Goal: Task Accomplishment & Management: Complete application form

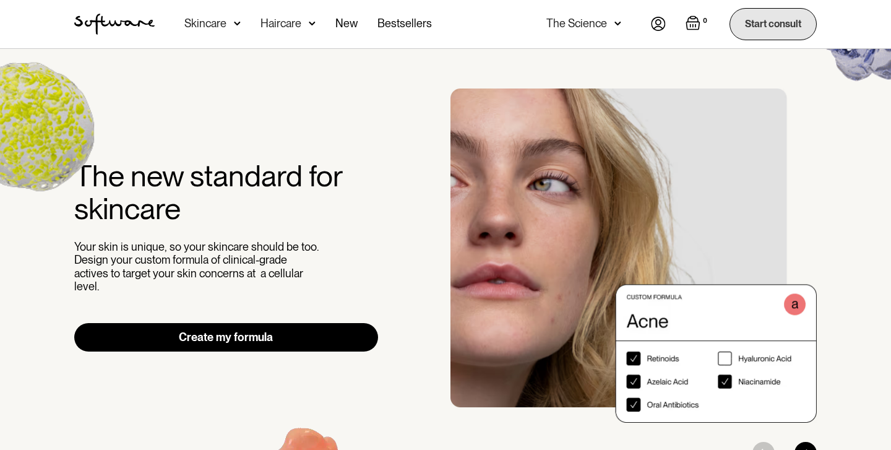
click at [741, 20] on link "Start consult" at bounding box center [772, 24] width 87 height 32
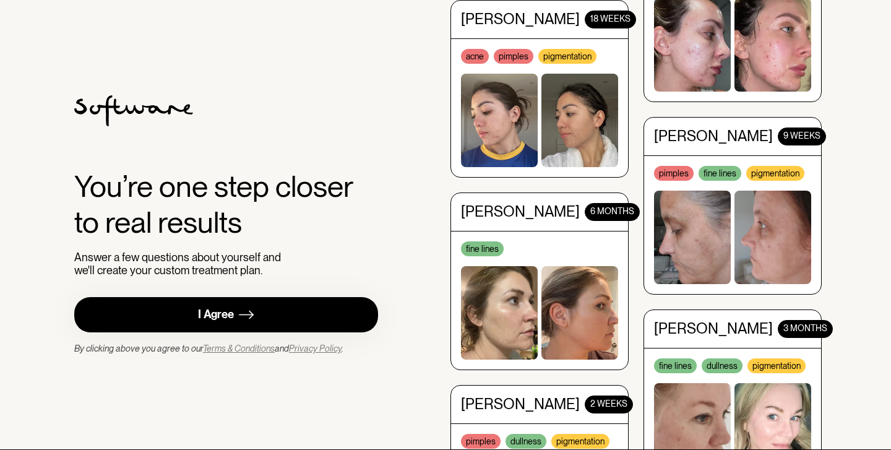
click at [236, 304] on link "I Agree" at bounding box center [226, 314] width 304 height 35
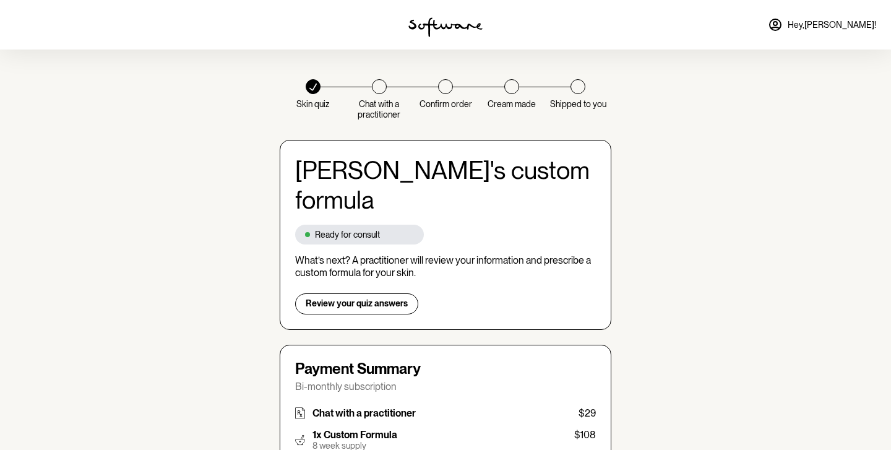
click at [846, 24] on span "Hey, Adrija !" at bounding box center [831, 25] width 88 height 11
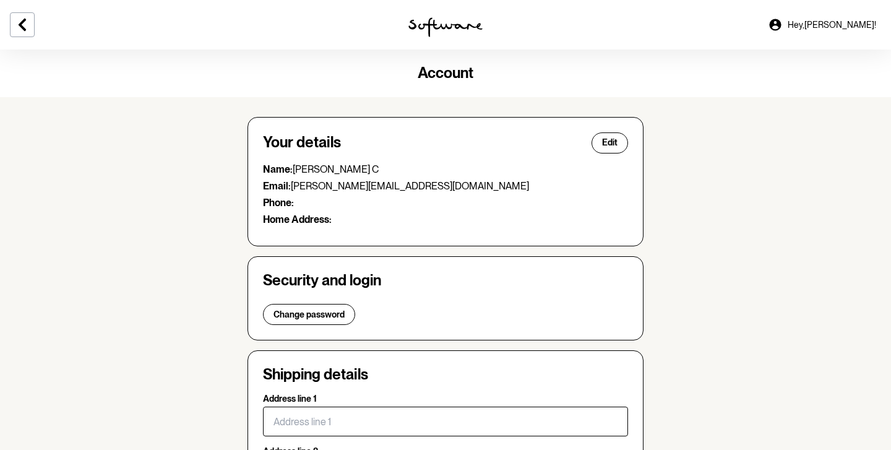
click at [846, 24] on span "Hey, Adrija !" at bounding box center [831, 25] width 88 height 11
click at [860, 27] on span "Hey, Adrija !" at bounding box center [831, 25] width 88 height 11
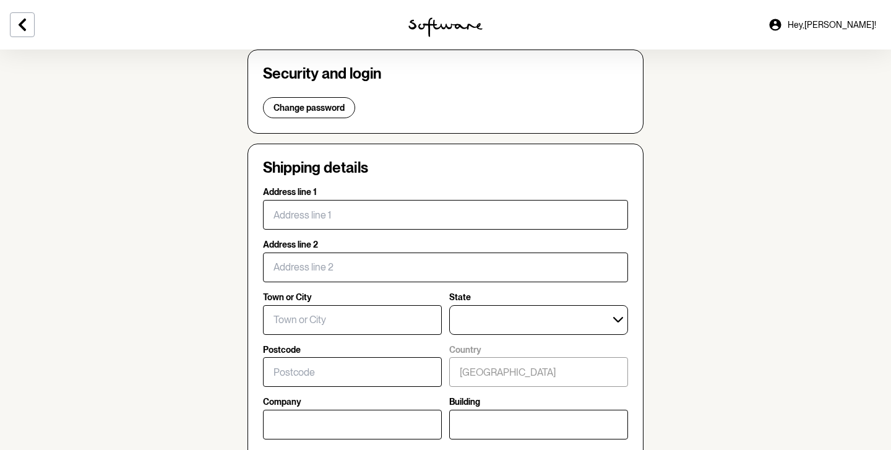
scroll to position [674, 0]
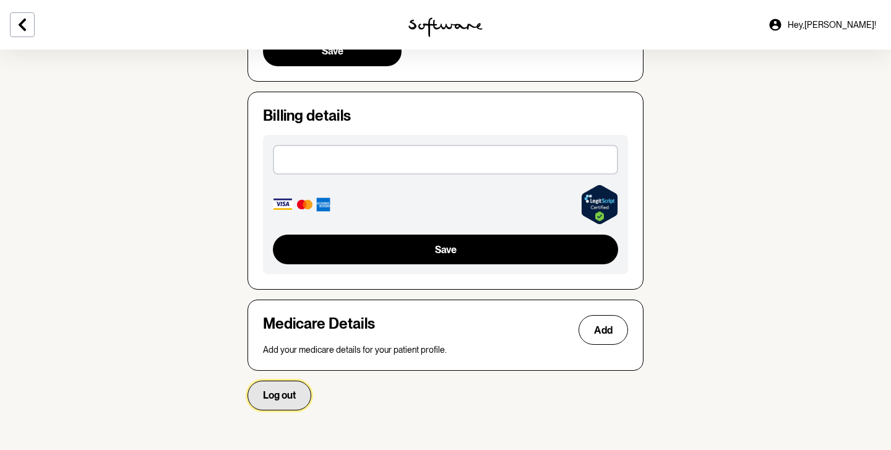
click at [294, 395] on span "Log out" at bounding box center [279, 395] width 33 height 12
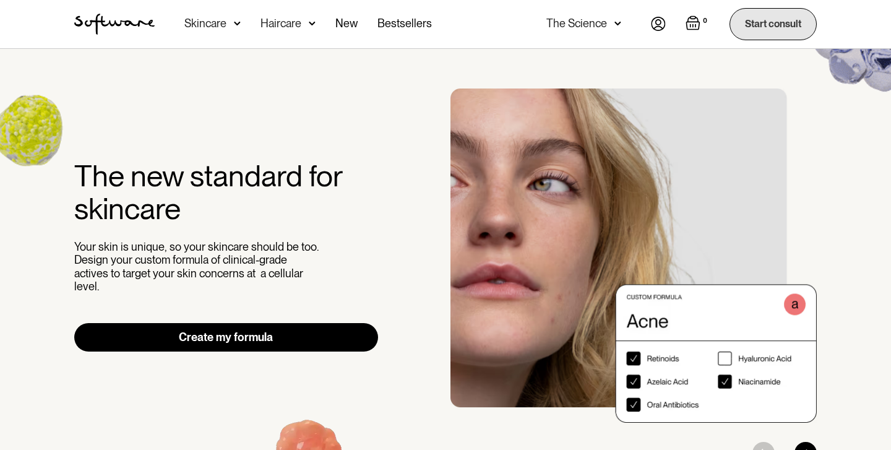
click at [750, 26] on link "Start consult" at bounding box center [772, 24] width 87 height 32
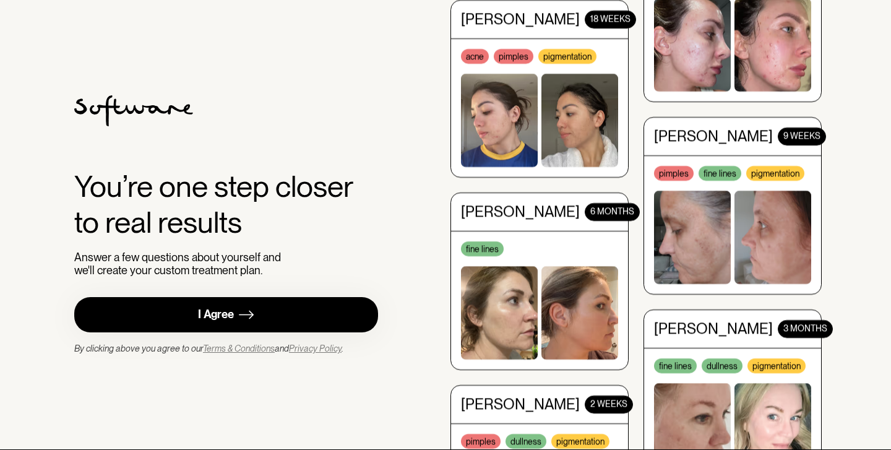
click at [280, 325] on link "I Agree" at bounding box center [226, 314] width 304 height 35
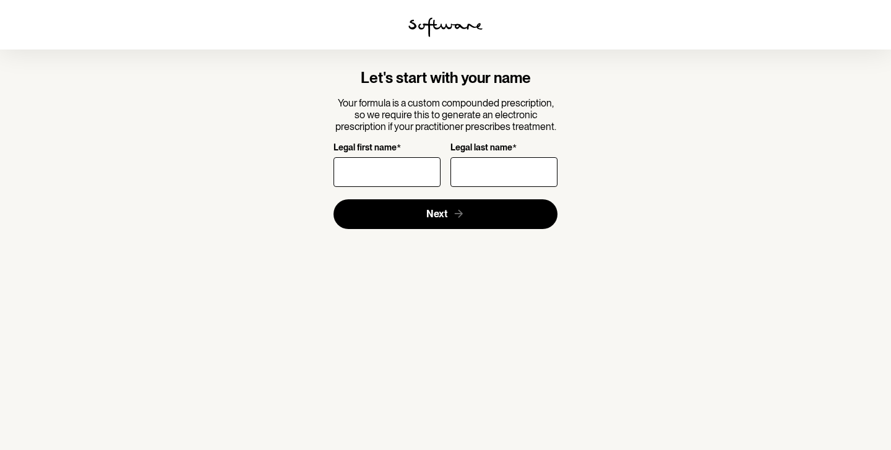
click at [362, 171] on input "Legal first name *" at bounding box center [386, 172] width 107 height 30
type input "[PERSON_NAME]"
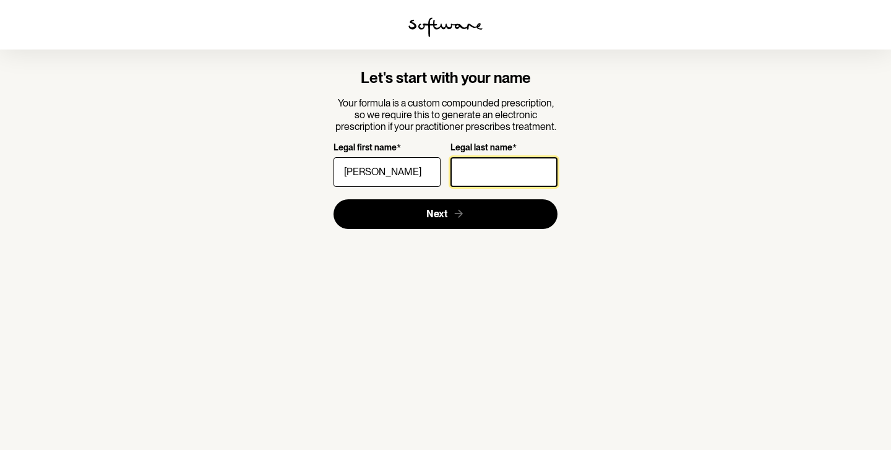
click at [471, 171] on input "Legal last name *" at bounding box center [503, 172] width 107 height 30
type input "[PERSON_NAME]"
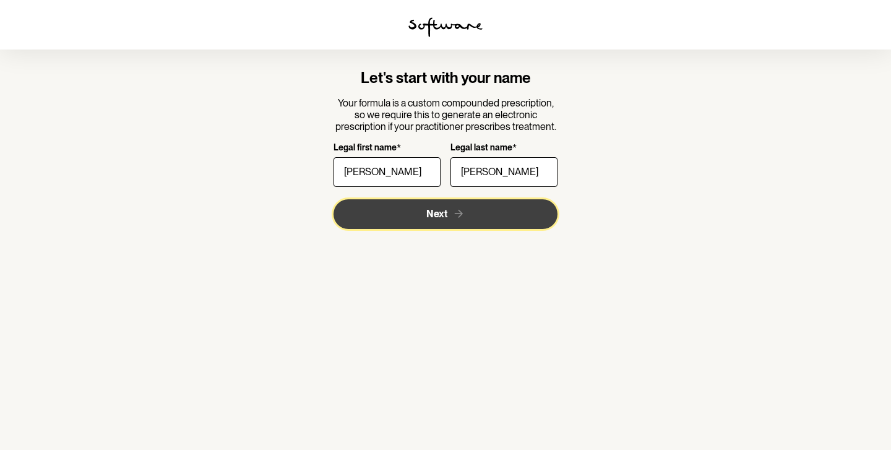
click at [413, 203] on button "Next" at bounding box center [445, 214] width 225 height 30
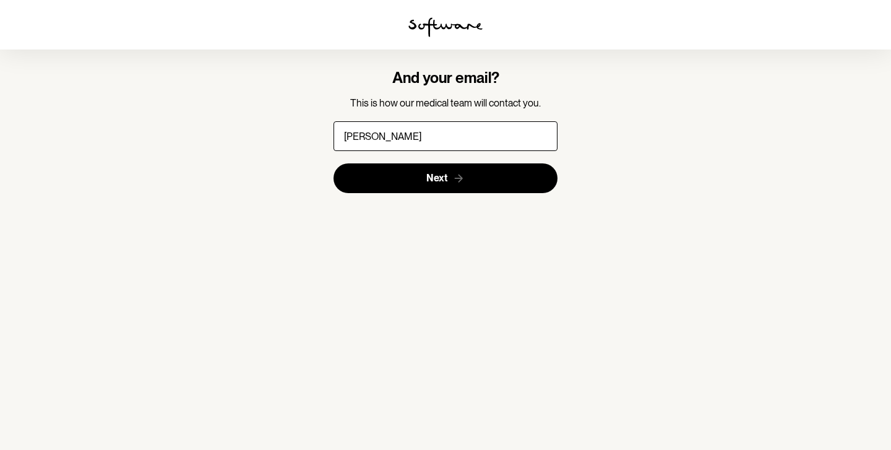
type input "[PERSON_NAME][EMAIL_ADDRESS][DOMAIN_NAME]"
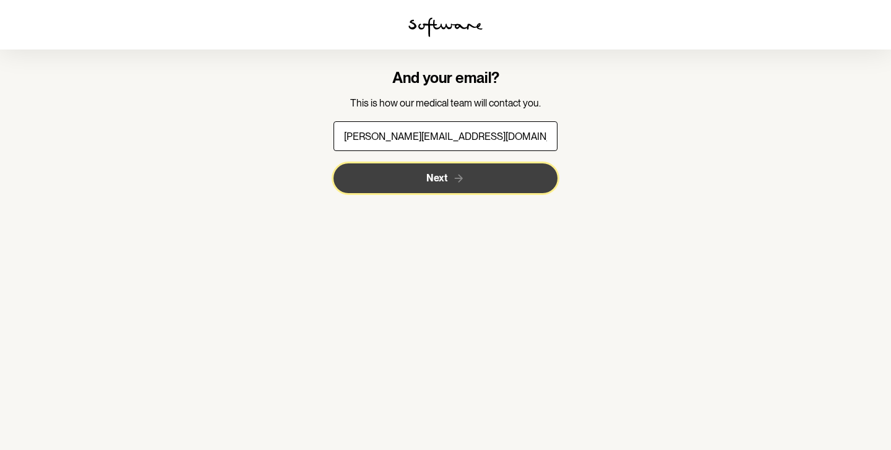
click at [398, 186] on button "Next" at bounding box center [445, 178] width 225 height 30
